Goal: Download file/media

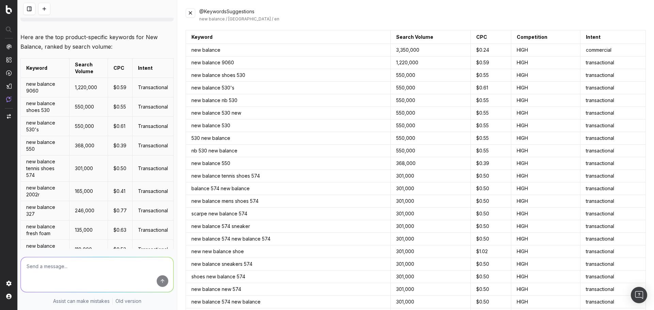
click at [191, 12] on button at bounding box center [191, 13] width 10 height 10
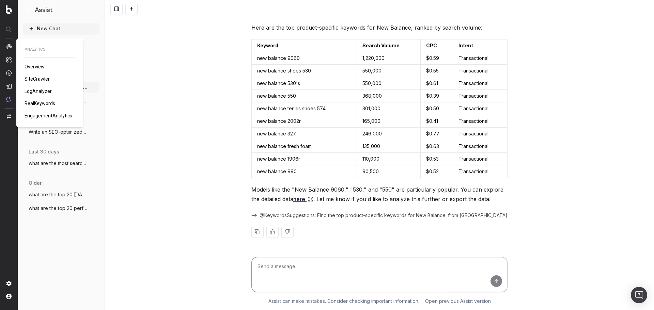
click at [37, 104] on span "RealKeywords" at bounding box center [40, 103] width 31 height 5
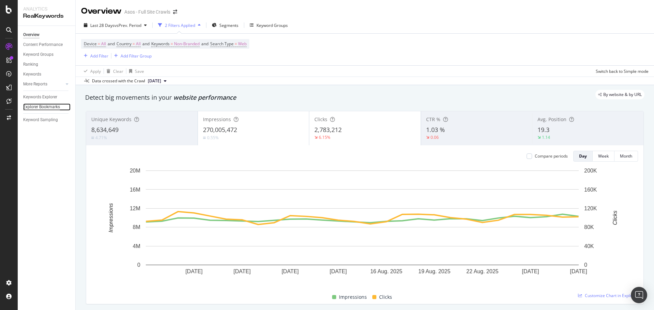
click at [50, 106] on div "Explorer Bookmarks" at bounding box center [41, 107] width 37 height 7
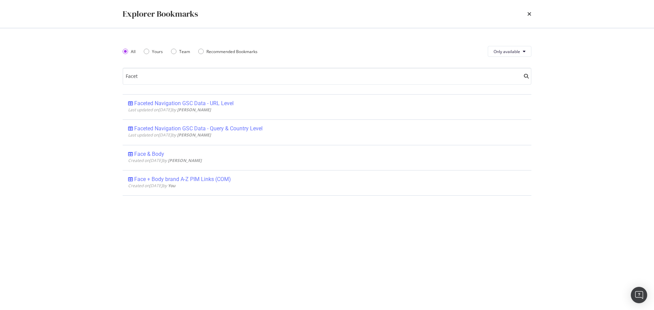
type input "Facet"
click at [532, 14] on div "Explorer Bookmarks" at bounding box center [327, 14] width 436 height 28
click at [530, 14] on icon "times" at bounding box center [529, 13] width 4 height 5
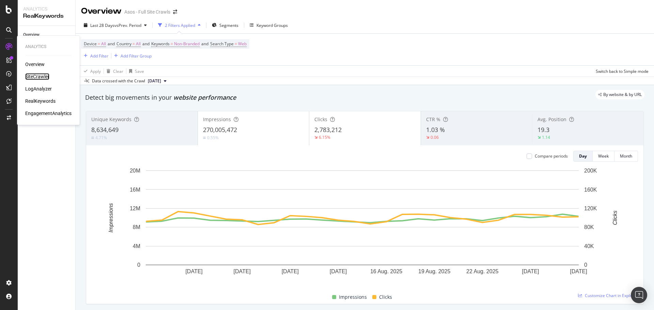
click at [41, 79] on div "SiteCrawler" at bounding box center [37, 76] width 24 height 7
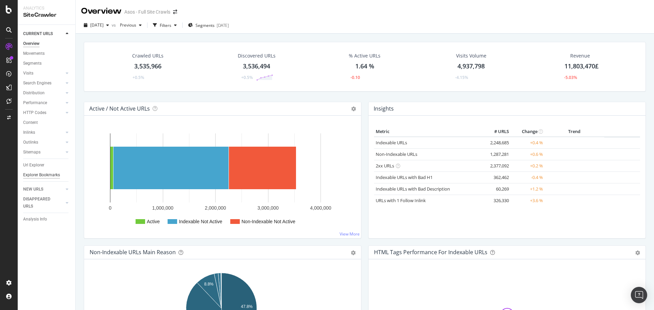
click at [38, 177] on div "Explorer Bookmarks" at bounding box center [41, 175] width 37 height 7
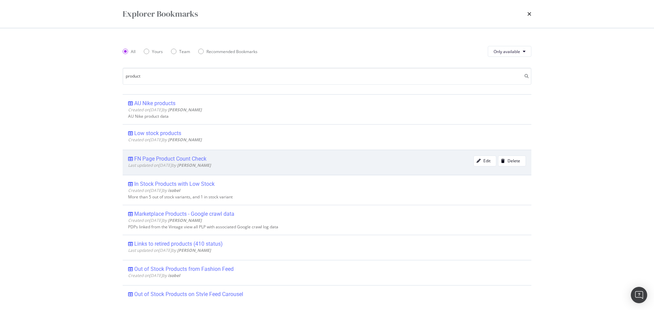
type input "product"
click at [183, 160] on div "FN Page Product Count Check" at bounding box center [170, 159] width 72 height 7
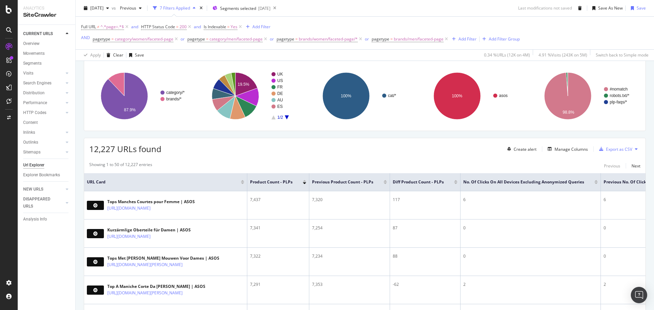
scroll to position [102, 0]
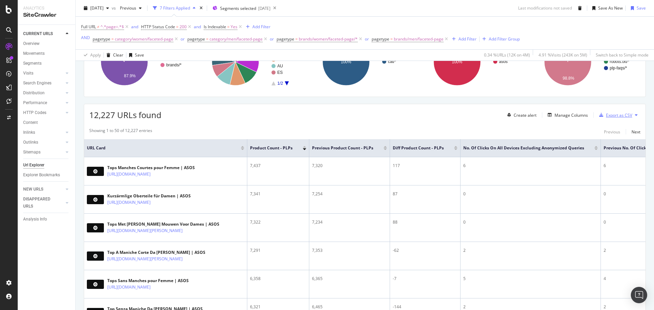
click at [606, 116] on div "Export as CSV" at bounding box center [619, 115] width 26 height 6
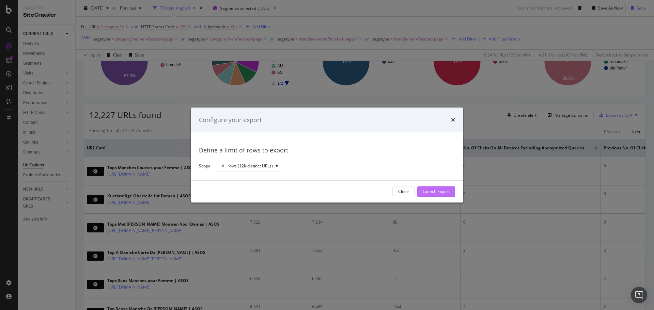
click at [442, 189] on div "Launch Export" at bounding box center [436, 192] width 27 height 6
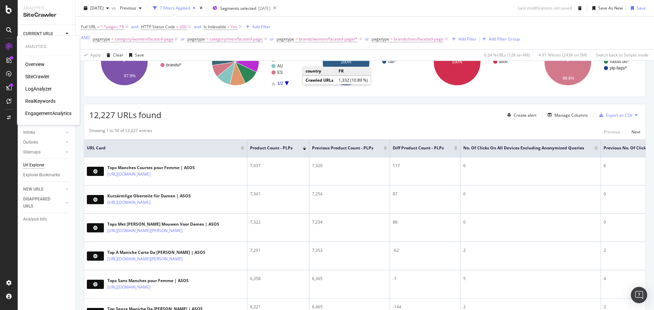
click at [32, 103] on div "RealKeywords" at bounding box center [40, 101] width 30 height 7
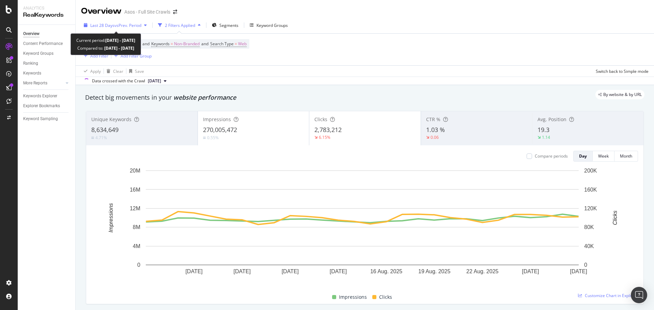
click at [118, 22] on span "vs Prev. Period" at bounding box center [127, 25] width 27 height 6
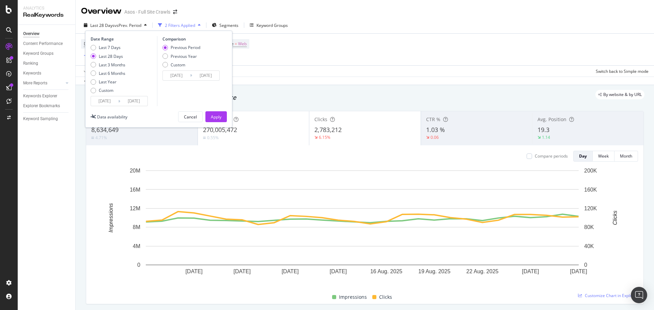
click at [105, 99] on input "[DATE]" at bounding box center [104, 101] width 27 height 10
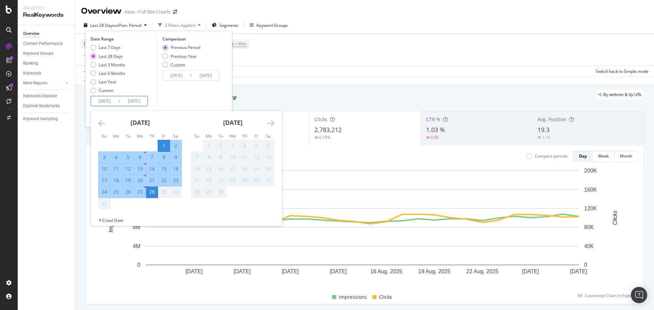
click at [104, 124] on icon "Move backward to switch to the previous month." at bounding box center [101, 123] width 7 height 8
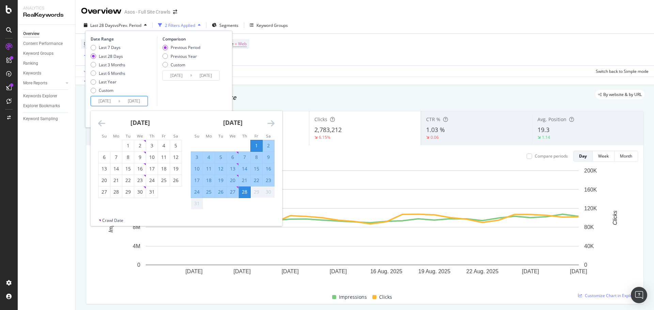
click at [104, 124] on icon "Move backward to switch to the previous month." at bounding box center [101, 123] width 7 height 8
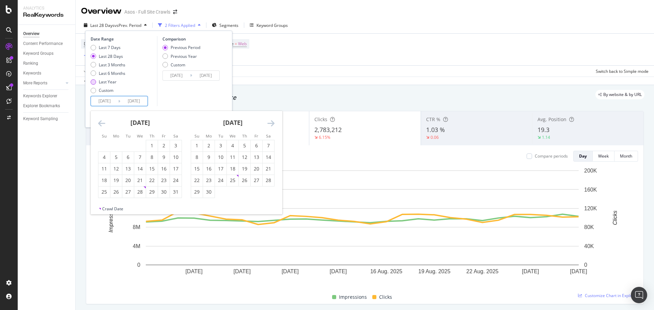
click at [110, 81] on div "Last Year" at bounding box center [108, 82] width 18 height 6
type input "[DATE]"
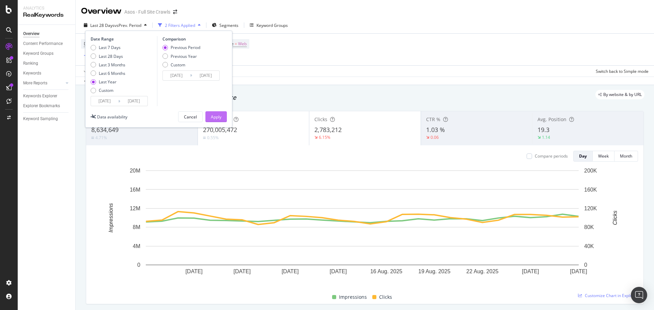
click at [216, 119] on div "Apply" at bounding box center [216, 117] width 11 height 6
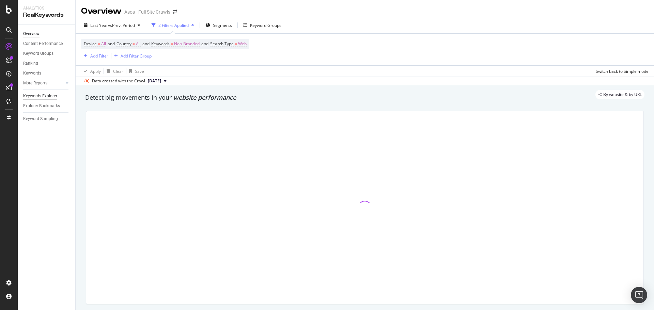
click at [40, 96] on div "Keywords Explorer" at bounding box center [40, 96] width 34 height 7
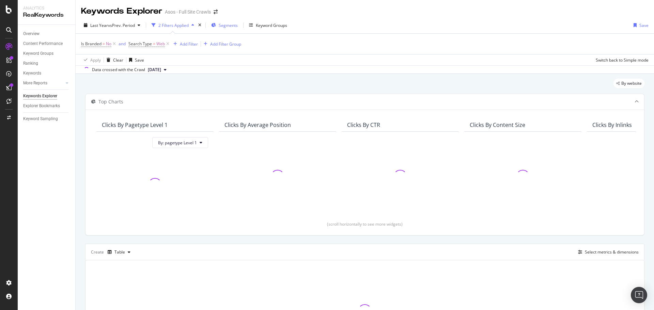
click at [228, 28] on span "Segments" at bounding box center [228, 25] width 19 height 6
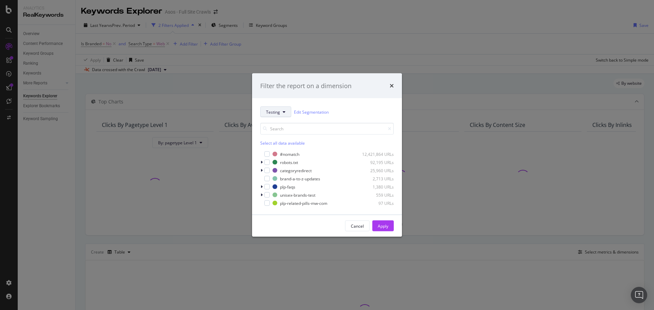
click at [280, 111] on button "Testing" at bounding box center [275, 112] width 31 height 11
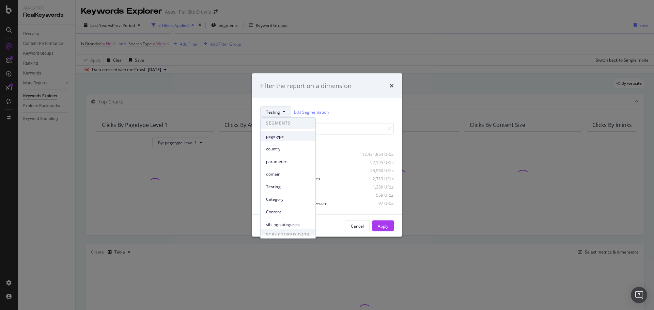
click at [281, 138] on span "pagetype" at bounding box center [288, 137] width 44 height 6
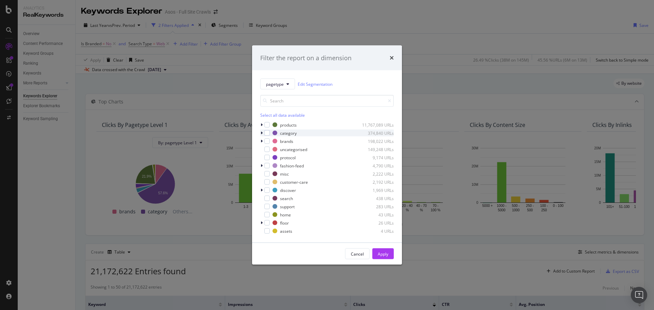
click at [261, 132] on icon "modal" at bounding box center [262, 133] width 2 height 4
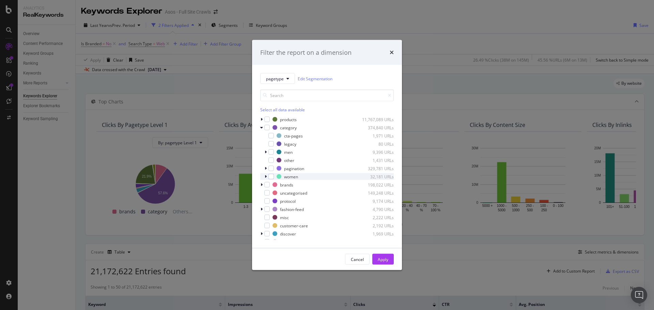
click at [266, 178] on icon "modal" at bounding box center [266, 177] width 2 height 4
click at [273, 217] on div "modal" at bounding box center [275, 217] width 5 height 5
click at [266, 150] on icon "modal" at bounding box center [266, 152] width 2 height 4
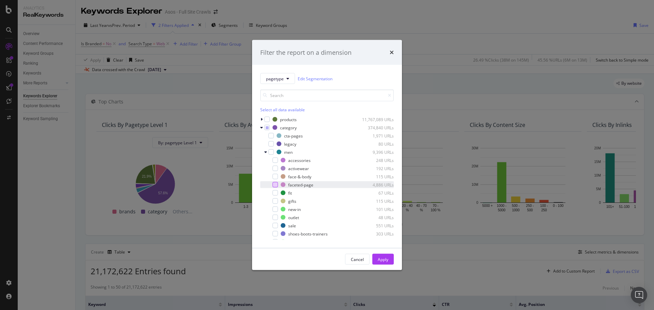
click at [277, 185] on div "modal" at bounding box center [275, 184] width 5 height 5
click at [385, 261] on div "Apply" at bounding box center [383, 260] width 11 height 6
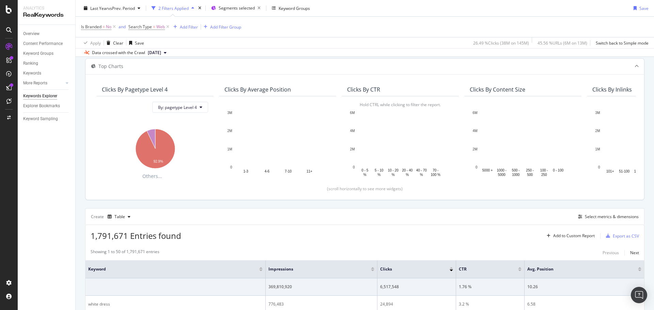
scroll to position [68, 0]
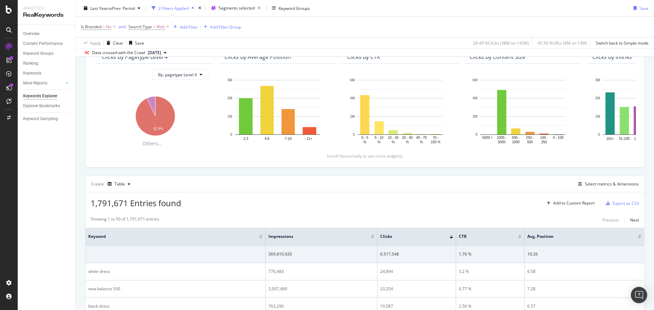
click at [305, 203] on div "1,791,671 Entries found Add to Custom Report Export as CSV" at bounding box center [365, 200] width 559 height 17
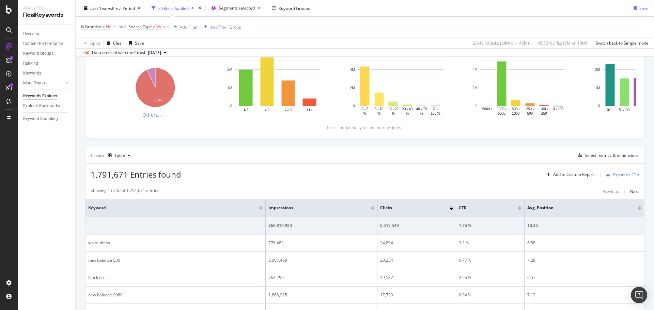
scroll to position [102, 0]
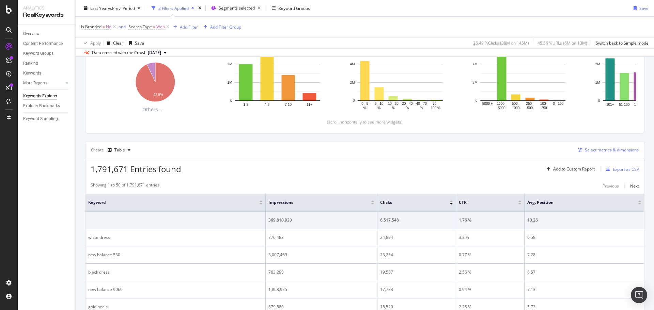
click at [591, 152] on div "Select metrics & dimensions" at bounding box center [612, 150] width 54 height 6
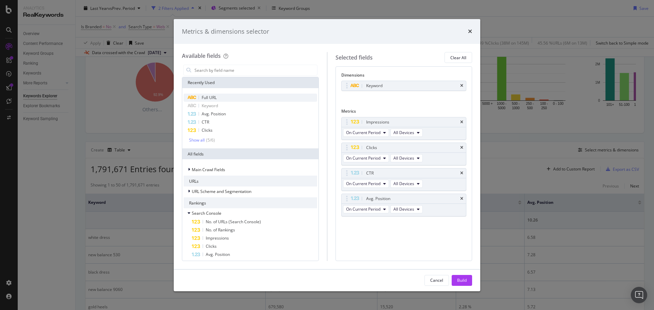
click at [231, 97] on div "Full URL" at bounding box center [251, 98] width 134 height 8
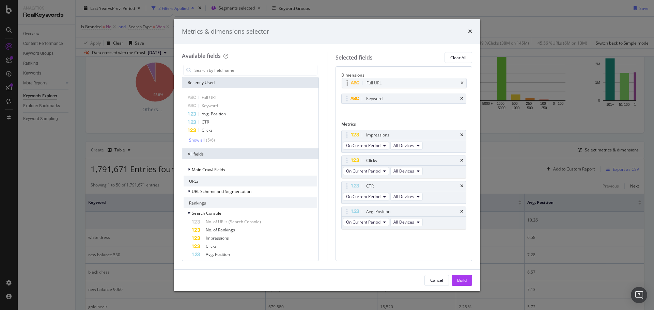
drag, startPoint x: 345, startPoint y: 98, endPoint x: 345, endPoint y: 82, distance: 15.7
click at [345, 82] on body "Analytics RealKeywords Overview Content Performance Keyword Groups Ranking Keyw…" at bounding box center [327, 155] width 654 height 310
drag, startPoint x: 348, startPoint y: 211, endPoint x: 348, endPoint y: 164, distance: 46.3
click at [348, 159] on body "Analytics RealKeywords Overview Content Performance Keyword Groups Ranking Keyw…" at bounding box center [327, 155] width 654 height 310
drag, startPoint x: 347, startPoint y: 185, endPoint x: 343, endPoint y: 136, distance: 49.9
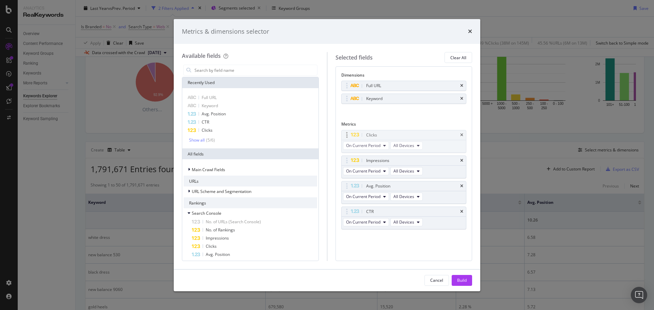
click at [343, 136] on body "Analytics RealKeywords Overview Content Performance Keyword Groups Ranking Keyw…" at bounding box center [327, 155] width 654 height 310
drag, startPoint x: 349, startPoint y: 184, endPoint x: 347, endPoint y: 164, distance: 20.2
click at [347, 159] on body "Analytics RealKeywords Overview Content Performance Keyword Groups Ranking Keyw…" at bounding box center [327, 155] width 654 height 310
click at [203, 141] on div "Show all" at bounding box center [197, 140] width 16 height 5
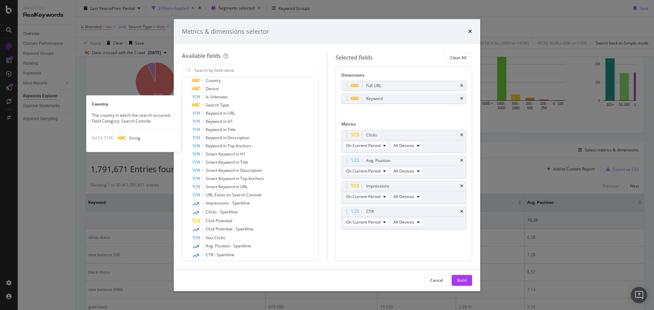
scroll to position [273, 0]
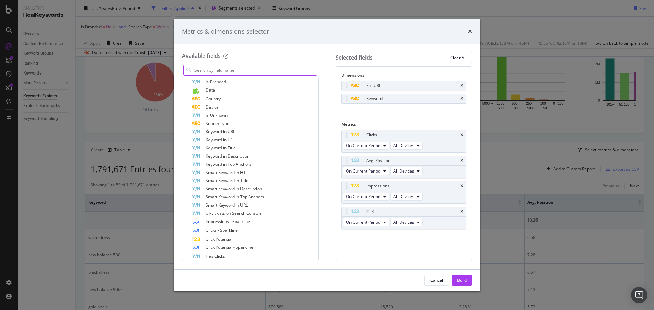
click at [231, 72] on input "modal" at bounding box center [255, 70] width 123 height 10
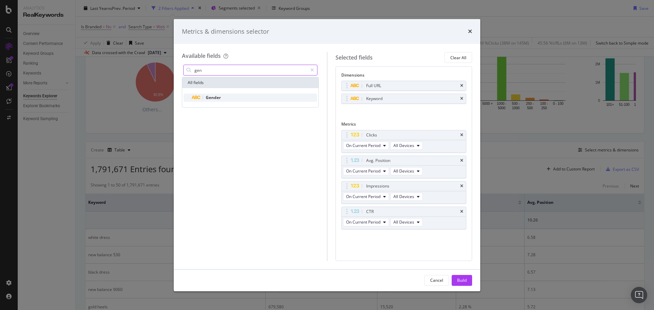
type input "gen"
click at [224, 97] on div "Gender" at bounding box center [254, 98] width 125 height 8
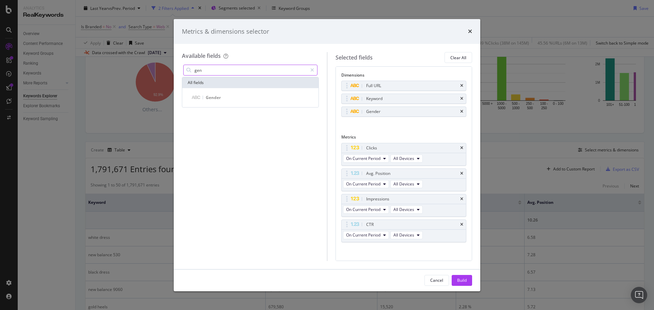
click at [205, 71] on input "gen" at bounding box center [250, 70] width 113 height 10
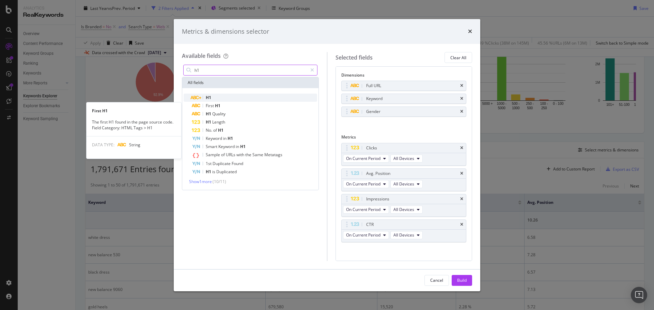
type input "h1"
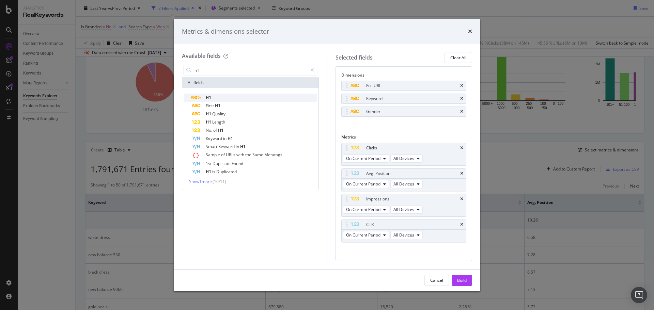
click at [227, 99] on div "H1" at bounding box center [254, 98] width 125 height 8
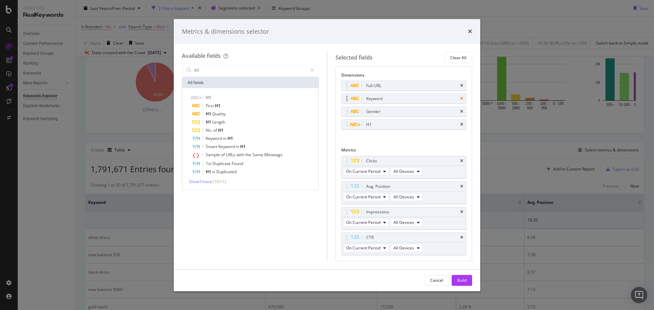
click at [460, 98] on icon "times" at bounding box center [461, 99] width 3 height 4
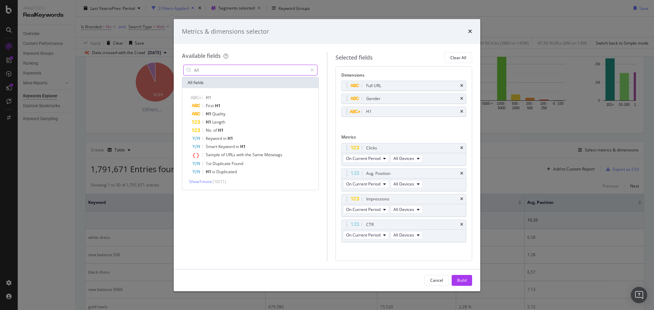
click at [224, 71] on input "h1" at bounding box center [250, 70] width 113 height 10
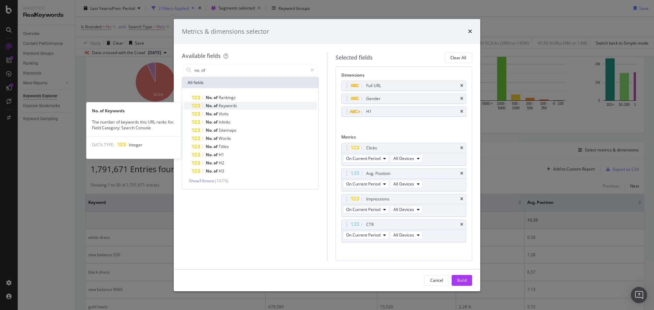
click at [236, 104] on span "Keywords" at bounding box center [228, 106] width 18 height 6
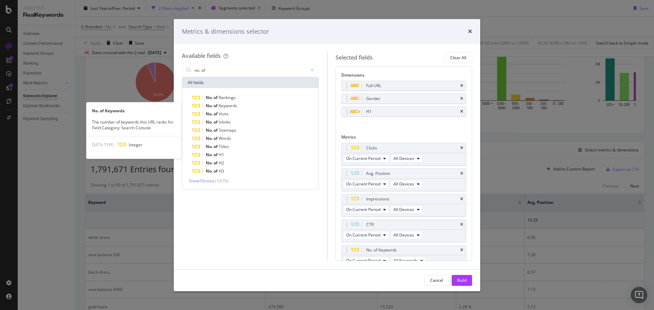
scroll to position [17, 0]
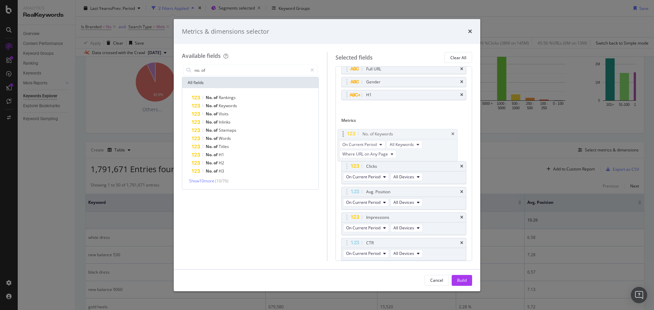
drag, startPoint x: 347, startPoint y: 230, endPoint x: 345, endPoint y: 130, distance: 99.2
click at [345, 130] on body "Analytics RealKeywords Overview Content Performance Keyword Groups Ranking Keyw…" at bounding box center [327, 155] width 654 height 310
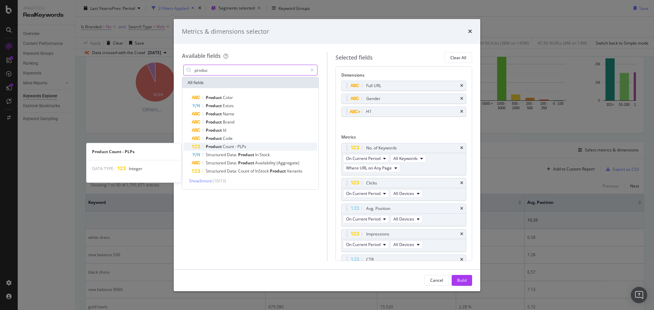
type input "produc"
click at [239, 149] on span "PLPs" at bounding box center [241, 147] width 9 height 6
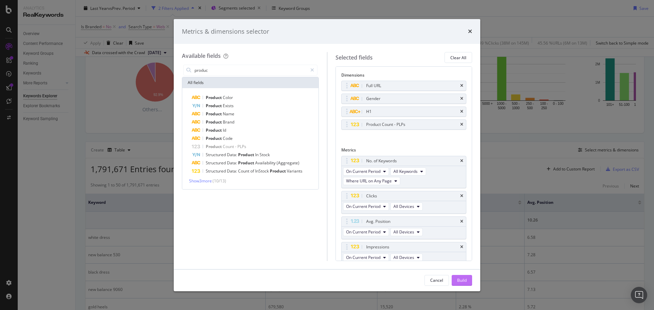
click at [461, 280] on div "Build" at bounding box center [462, 281] width 10 height 6
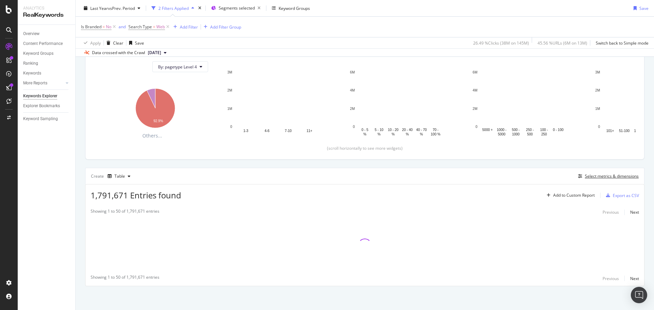
scroll to position [76, 0]
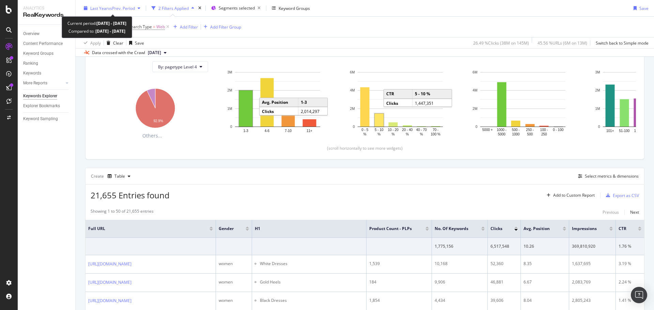
click at [114, 9] on span "vs Prev. Period" at bounding box center [121, 8] width 27 height 6
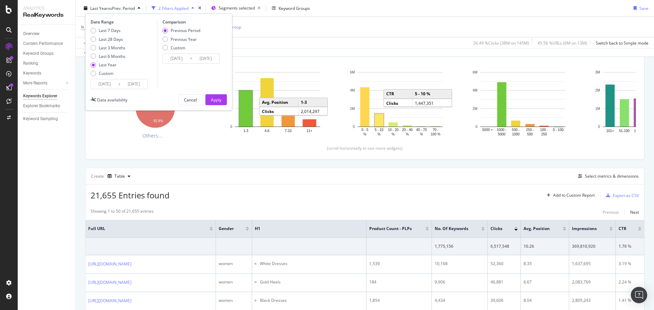
click at [108, 86] on input "[DATE]" at bounding box center [104, 84] width 27 height 10
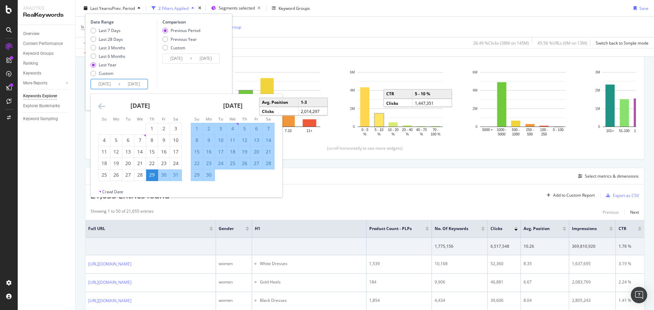
click at [100, 109] on icon "Move backward to switch to the previous month." at bounding box center [101, 106] width 7 height 8
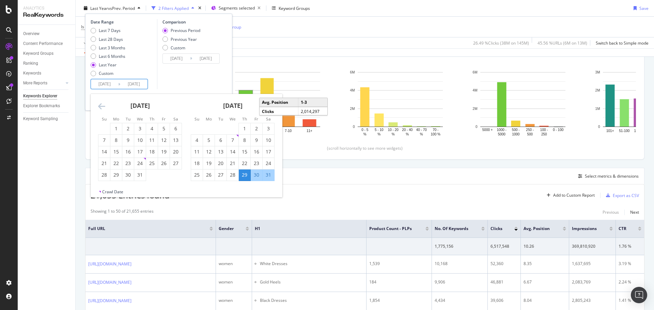
click at [295, 185] on div "21,655 Entries found Add to Custom Report Export as CSV" at bounding box center [365, 193] width 559 height 17
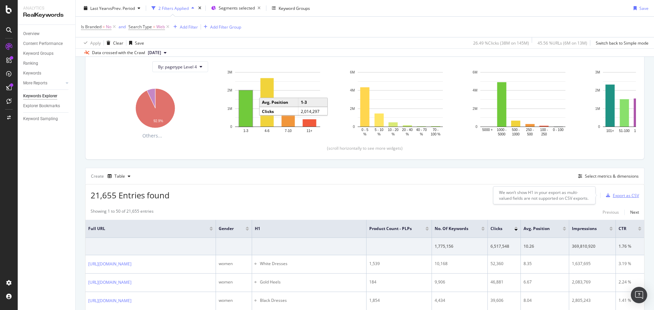
click at [617, 196] on div "Export as CSV" at bounding box center [626, 196] width 26 height 6
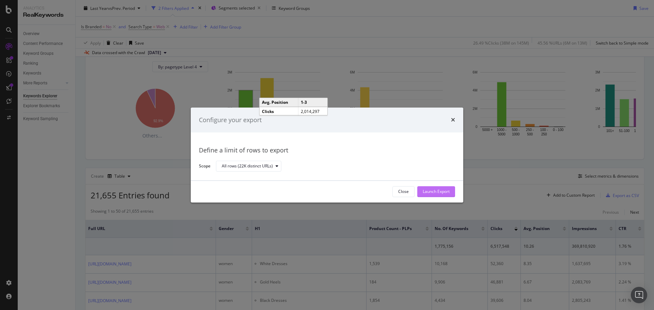
click at [432, 193] on div "Launch Export" at bounding box center [436, 192] width 27 height 6
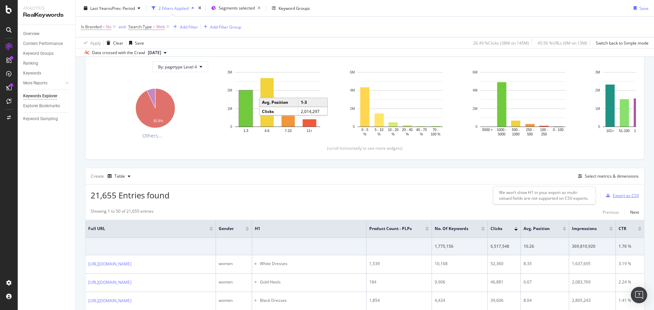
click at [628, 196] on div "Export as CSV" at bounding box center [626, 196] width 26 height 6
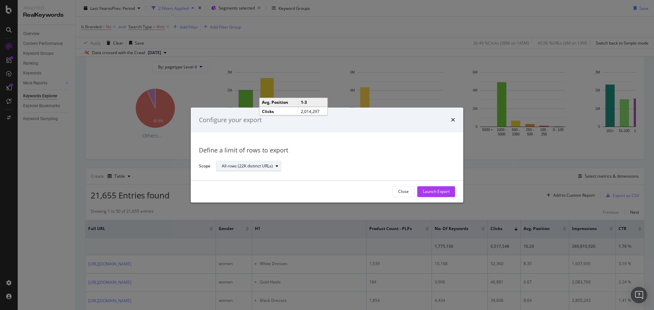
click at [261, 165] on div "All rows (22K distinct URLs)" at bounding box center [247, 167] width 51 height 4
click at [351, 162] on div "All rows (22K distinct URLs)" at bounding box center [333, 166] width 234 height 12
click at [457, 119] on div "Configure your export" at bounding box center [327, 120] width 273 height 25
click at [453, 119] on icon "times" at bounding box center [453, 120] width 4 height 5
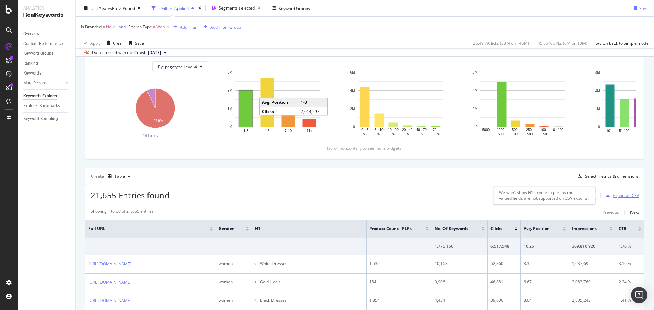
click at [616, 195] on div "Export as CSV" at bounding box center [626, 196] width 26 height 6
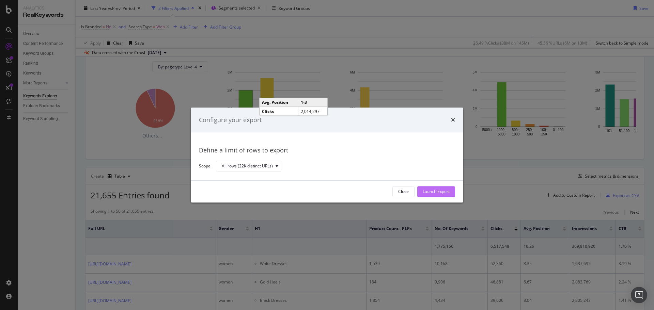
click at [441, 193] on div "Launch Export" at bounding box center [436, 192] width 27 height 6
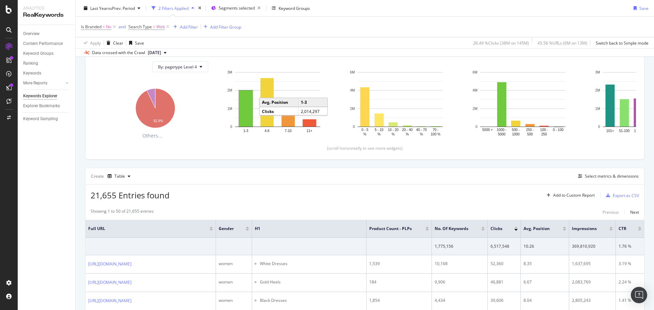
click at [213, 230] on div at bounding box center [210, 230] width 3 height 2
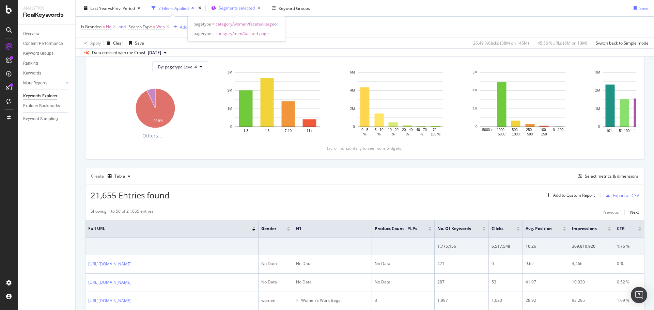
click at [238, 7] on span "Segments selected" at bounding box center [237, 8] width 36 height 6
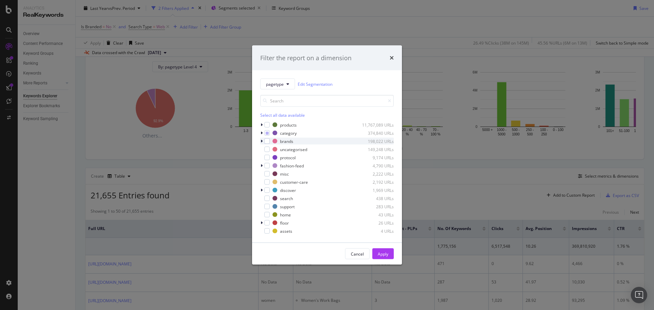
click at [261, 142] on icon "modal" at bounding box center [262, 141] width 2 height 4
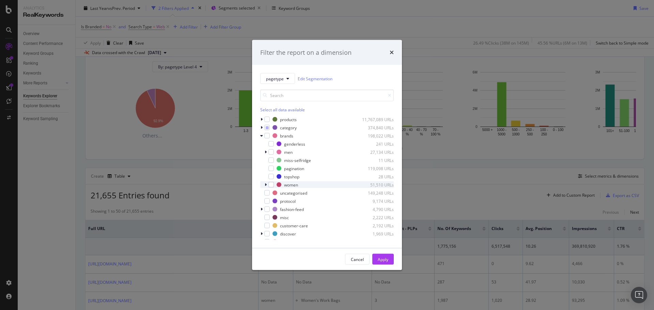
click at [265, 185] on icon "modal" at bounding box center [266, 185] width 2 height 4
click at [270, 200] on icon "modal" at bounding box center [270, 201] width 2 height 4
click at [277, 203] on div "modal" at bounding box center [275, 201] width 5 height 5
click at [265, 152] on icon "modal" at bounding box center [266, 152] width 2 height 4
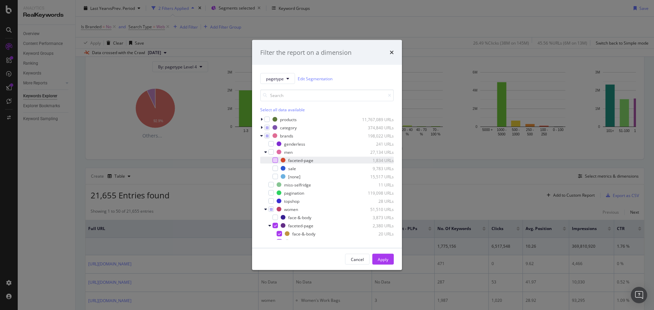
click at [277, 161] on div "modal" at bounding box center [275, 160] width 5 height 5
click at [387, 259] on div "Apply" at bounding box center [383, 260] width 11 height 6
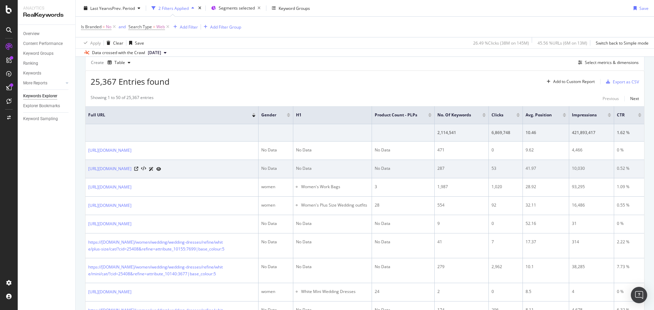
scroll to position [178, 0]
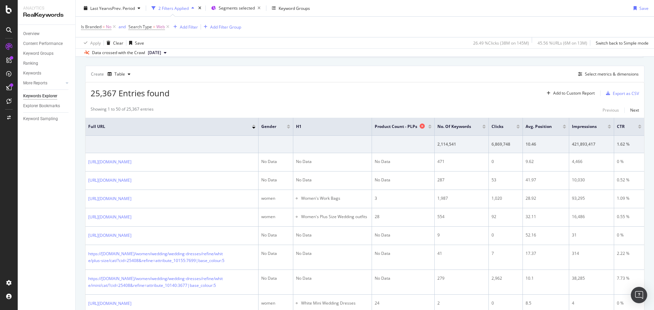
click at [422, 127] on icon at bounding box center [422, 126] width 5 height 5
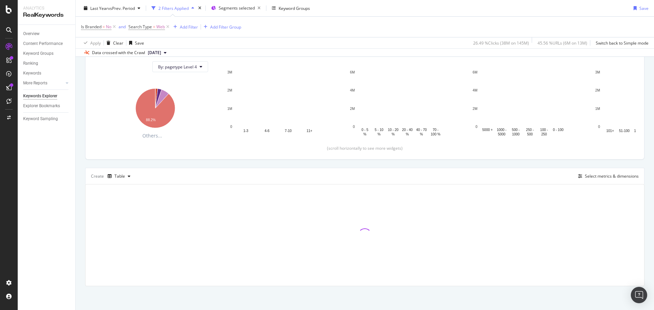
scroll to position [76, 0]
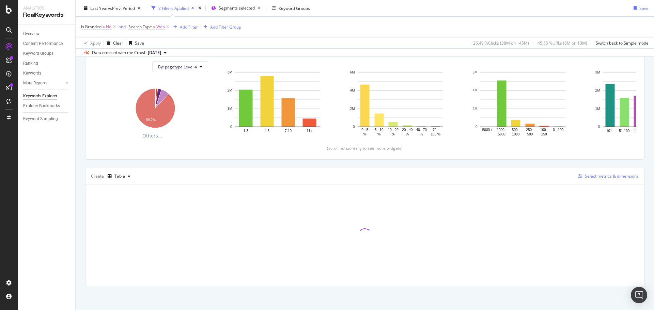
click at [582, 173] on div "Select metrics & dimensions" at bounding box center [606, 176] width 63 height 7
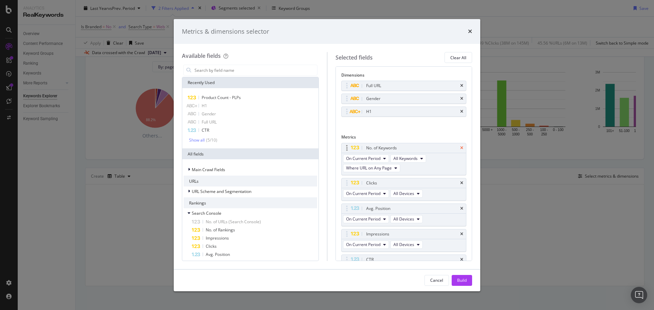
click at [460, 148] on icon "times" at bounding box center [461, 148] width 3 height 4
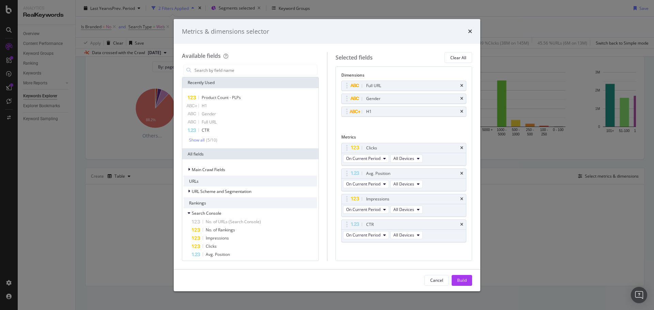
click at [460, 148] on icon "times" at bounding box center [461, 148] width 3 height 4
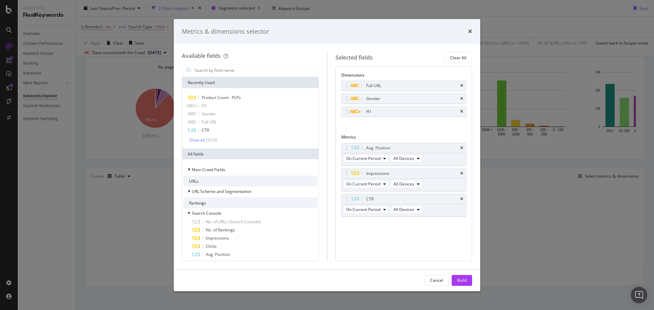
click at [456, 148] on div "Avg. Position" at bounding box center [412, 148] width 94 height 7
click at [461, 148] on div "Avg. Position" at bounding box center [404, 148] width 125 height 10
click at [463, 148] on icon "times" at bounding box center [461, 148] width 3 height 4
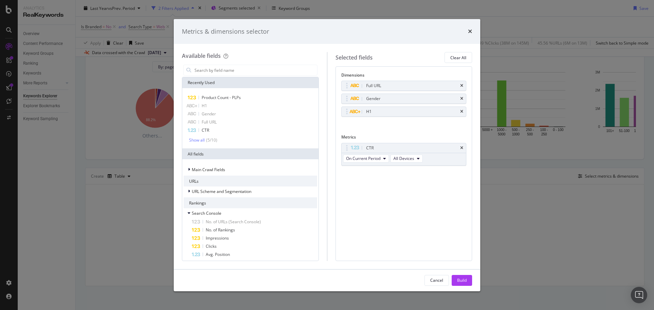
click at [463, 148] on icon "times" at bounding box center [461, 148] width 3 height 4
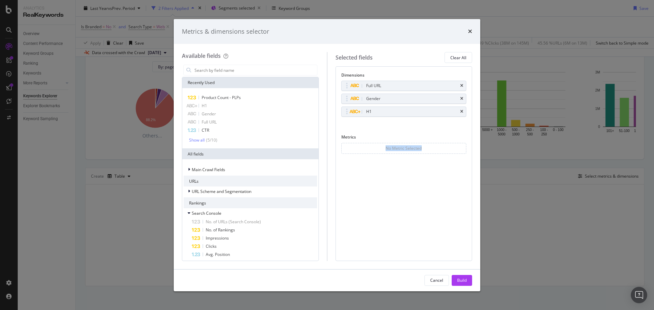
click at [463, 148] on div "No Metric Selected" at bounding box center [403, 148] width 125 height 11
click at [463, 97] on icon "times" at bounding box center [461, 99] width 3 height 4
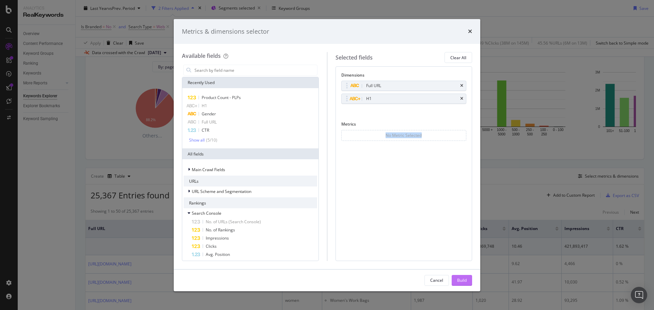
click at [464, 278] on div "Build" at bounding box center [462, 281] width 10 height 6
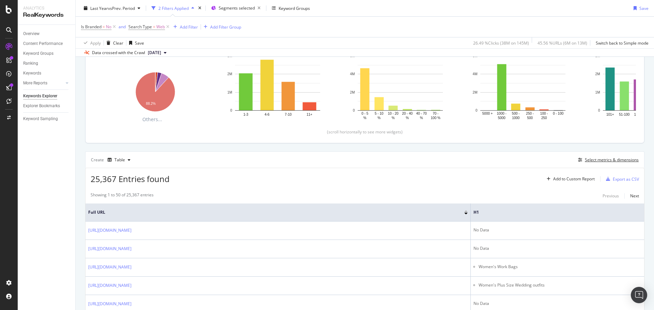
scroll to position [76, 0]
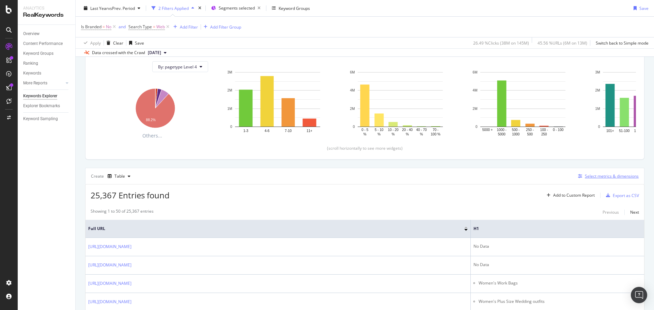
click at [586, 177] on div "Select metrics & dimensions" at bounding box center [612, 176] width 54 height 6
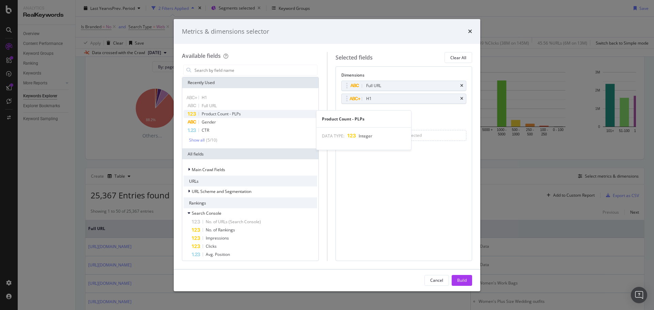
click at [219, 114] on span "Product Count - PLPs" at bounding box center [221, 114] width 39 height 6
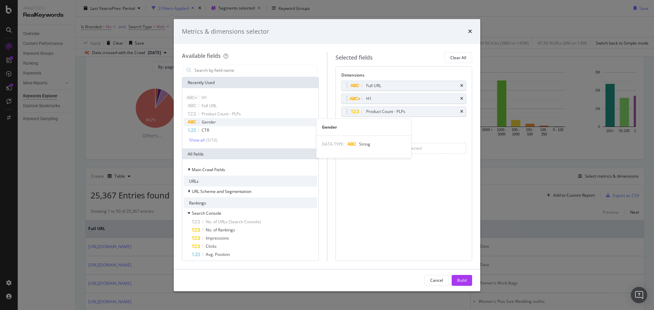
click at [218, 125] on div "Gender" at bounding box center [251, 122] width 134 height 8
drag, startPoint x: 351, startPoint y: 124, endPoint x: 351, endPoint y: 105, distance: 18.7
click at [352, 96] on body "Analytics RealKeywords Overview Content Performance Keyword Groups Ranking Keyw…" at bounding box center [327, 155] width 654 height 310
click at [198, 142] on div "Show all" at bounding box center [197, 140] width 16 height 5
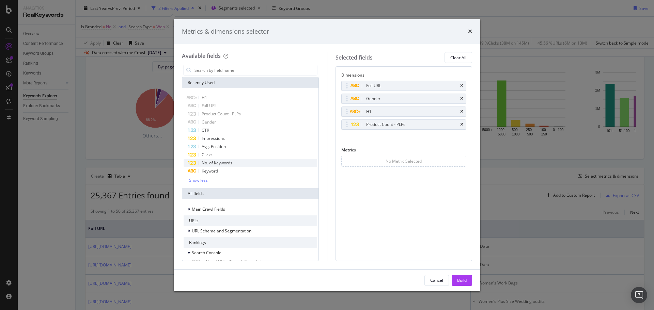
click at [212, 164] on span "No. of Keywords" at bounding box center [217, 163] width 31 height 6
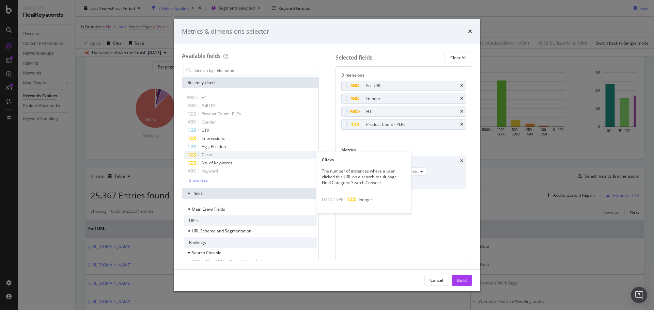
click at [208, 157] on span "Clicks" at bounding box center [207, 155] width 11 height 6
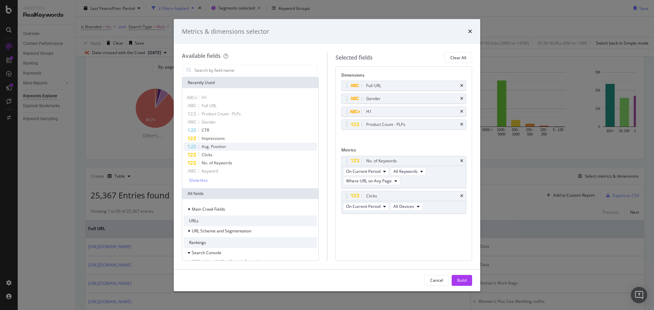
click at [208, 148] on span "Avg. Position" at bounding box center [214, 147] width 24 height 6
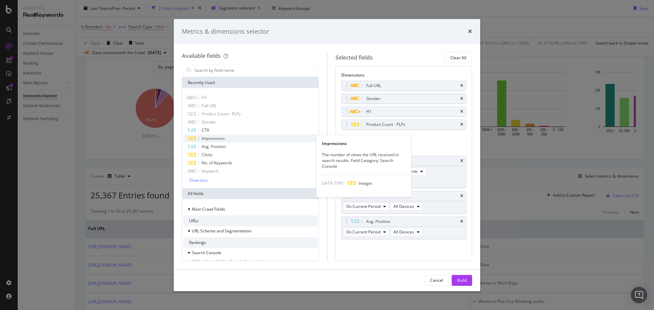
click at [208, 140] on span "Impressions" at bounding box center [213, 139] width 23 height 6
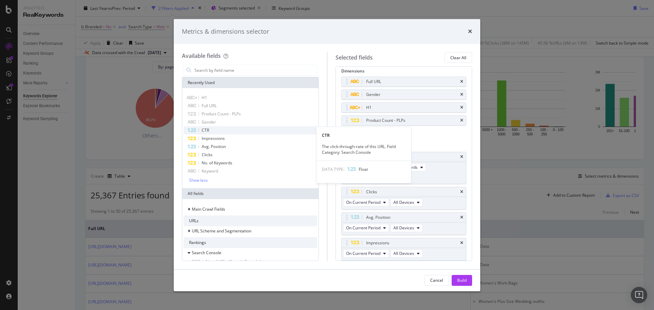
click at [205, 132] on span "CTR" at bounding box center [205, 130] width 7 height 6
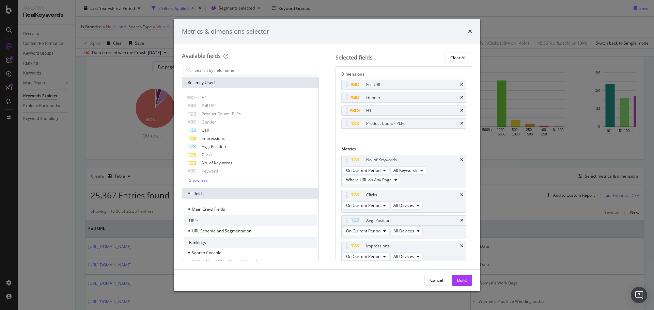
scroll to position [0, 0]
click at [471, 276] on button "Build" at bounding box center [462, 280] width 20 height 11
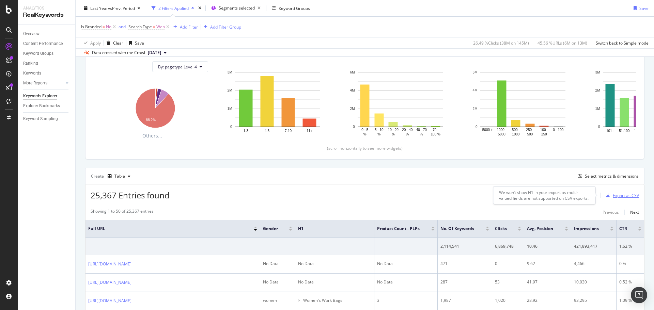
click at [616, 198] on div "Export as CSV" at bounding box center [626, 196] width 26 height 6
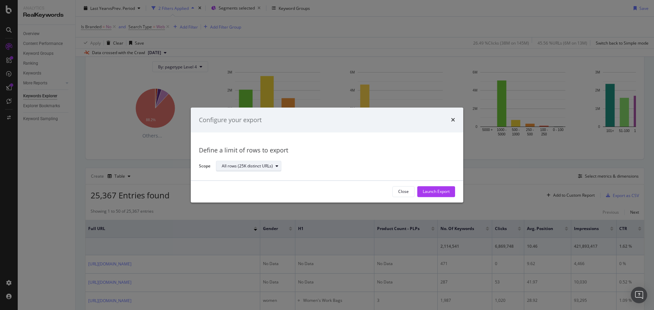
click at [269, 165] on div "All rows (25K distinct URLs)" at bounding box center [247, 167] width 51 height 4
click at [264, 188] on div "Define a limit" at bounding box center [252, 189] width 66 height 9
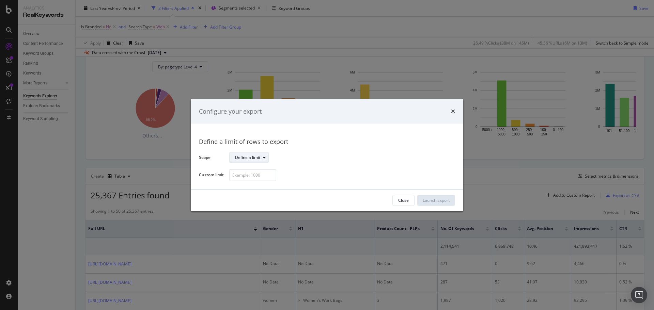
click at [260, 157] on div "Define a limit" at bounding box center [247, 158] width 25 height 4
click at [263, 170] on div "All rows (25K distinct URLs)" at bounding box center [263, 169] width 51 height 6
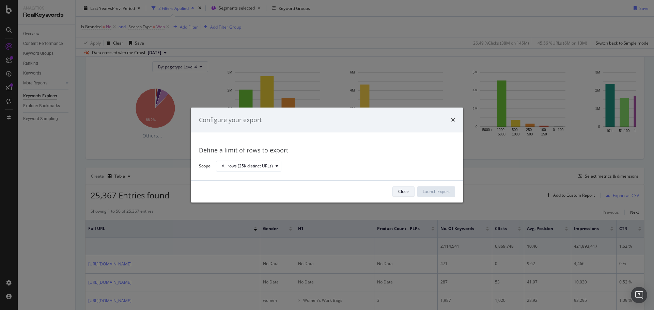
click at [404, 191] on div "Close" at bounding box center [403, 192] width 11 height 6
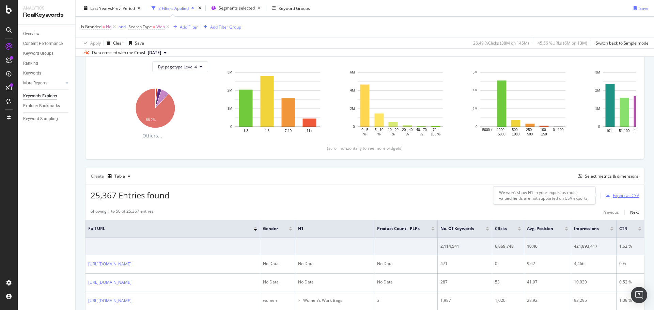
click at [618, 196] on div "Export as CSV" at bounding box center [626, 196] width 26 height 6
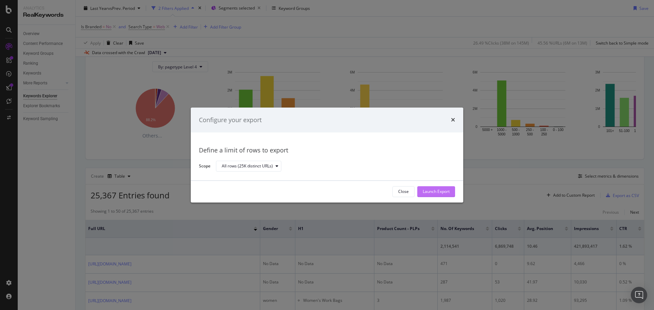
click at [446, 189] on div "Launch Export" at bounding box center [436, 192] width 27 height 6
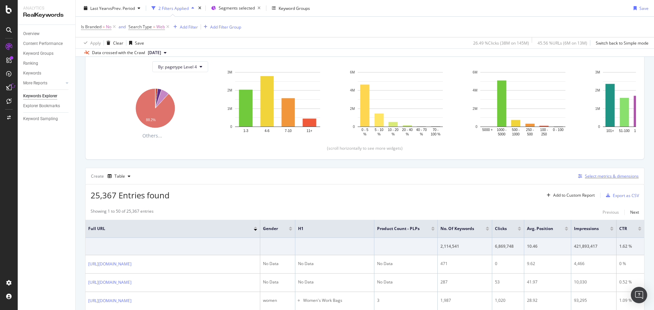
click at [585, 174] on div "Select metrics & dimensions" at bounding box center [612, 176] width 54 height 6
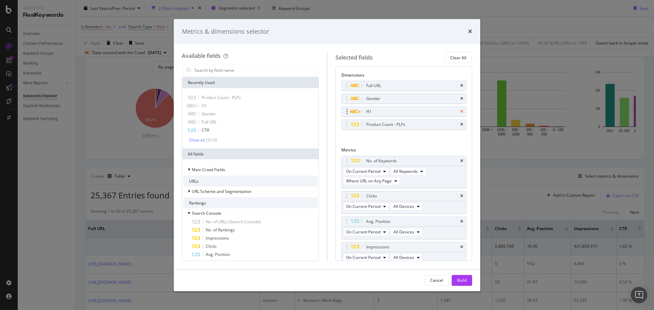
click at [460, 112] on icon "times" at bounding box center [461, 112] width 3 height 4
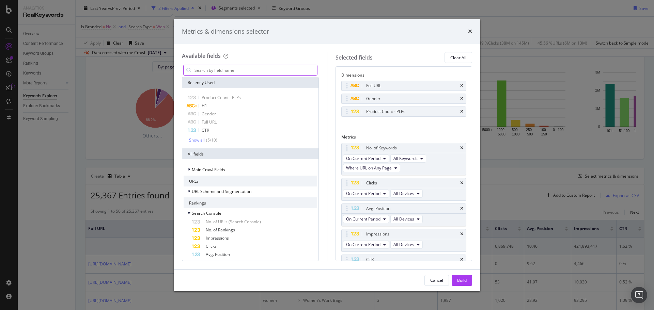
click at [218, 68] on input "modal" at bounding box center [255, 70] width 123 height 10
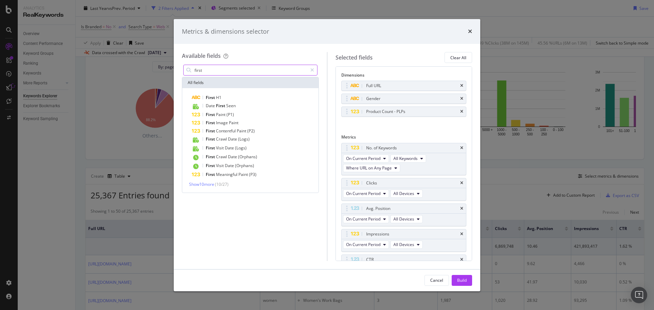
type input "first"
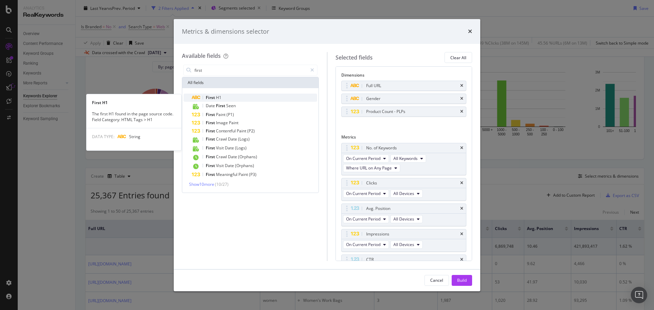
drag, startPoint x: 230, startPoint y: 92, endPoint x: 231, endPoint y: 96, distance: 3.9
click at [231, 96] on div "First H1 First H1 The first H1 found in the page source code. Field Category: H…" at bounding box center [250, 140] width 136 height 105
click at [231, 96] on div "First H1" at bounding box center [254, 98] width 125 height 8
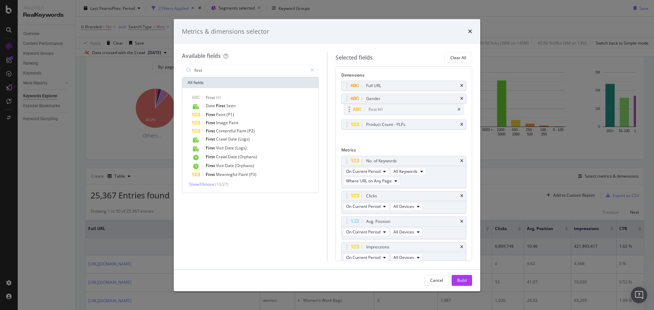
drag, startPoint x: 347, startPoint y: 124, endPoint x: 350, endPoint y: 109, distance: 15.2
click at [350, 109] on body "Analytics RealKeywords Overview Content Performance Keyword Groups Ranking Keyw…" at bounding box center [327, 155] width 654 height 310
click at [459, 280] on div "Build" at bounding box center [462, 281] width 10 height 6
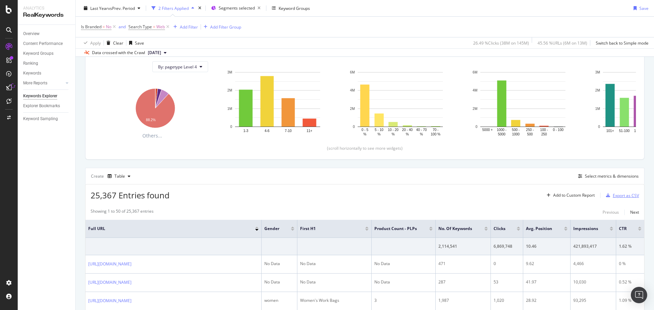
click at [613, 197] on div "Export as CSV" at bounding box center [626, 196] width 26 height 6
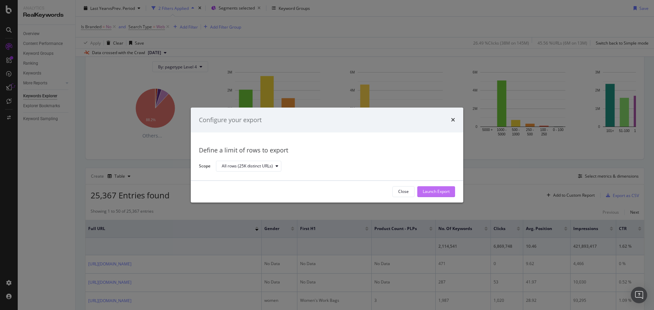
click at [427, 188] on div "Launch Export" at bounding box center [436, 192] width 27 height 10
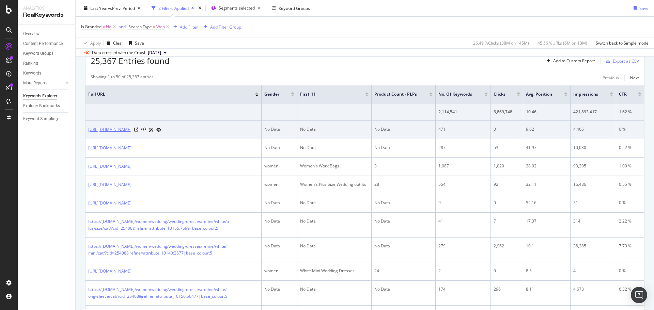
scroll to position [212, 0]
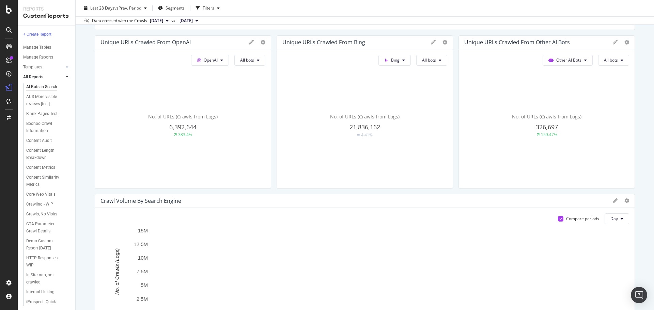
scroll to position [136, 0]
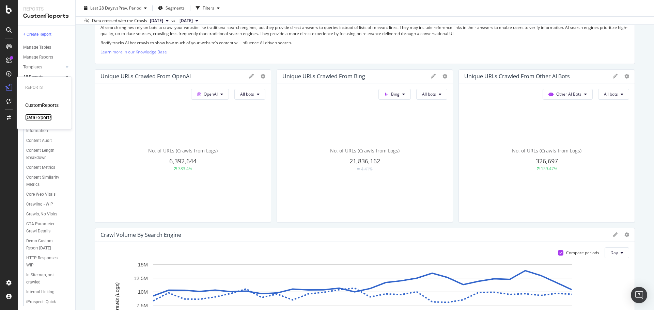
click at [44, 116] on div "DataExports" at bounding box center [38, 117] width 27 height 7
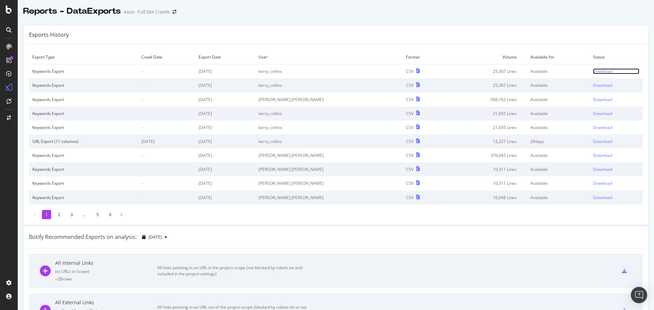
click at [593, 73] on div "Download" at bounding box center [602, 71] width 19 height 6
